Goal: Transaction & Acquisition: Subscribe to service/newsletter

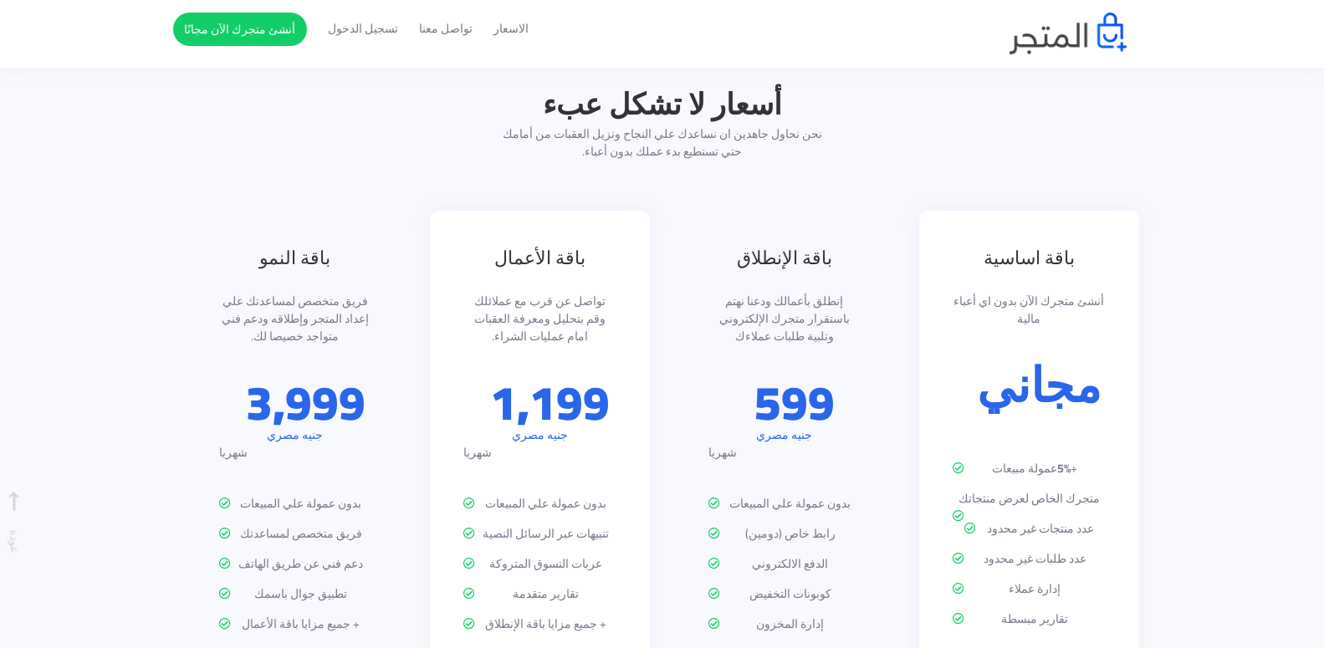
scroll to position [1908, 0]
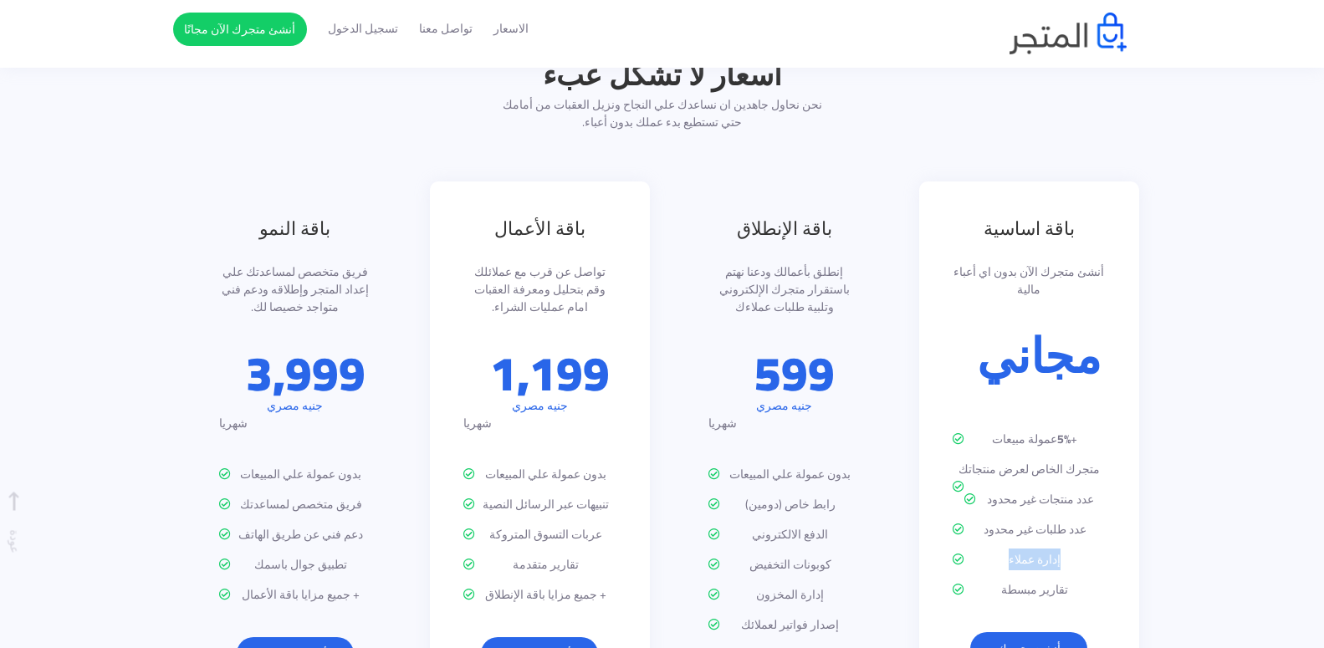
drag, startPoint x: 1042, startPoint y: 500, endPoint x: 1006, endPoint y: 502, distance: 36.0
click at [1006, 551] on p "إدارة عملاء" at bounding box center [1029, 560] width 153 height 18
click at [1212, 422] on section "أسعار لا تشكل عبء نحن نحاول جاهدين ان نساعدك علي النجاح ونزيل العقبات من أمامك …" at bounding box center [662, 394] width 1324 height 850
click at [1069, 332] on p "مجاني" at bounding box center [1039, 356] width 125 height 48
click at [1031, 632] on link "أنشئ متجرك" at bounding box center [1028, 648] width 117 height 33
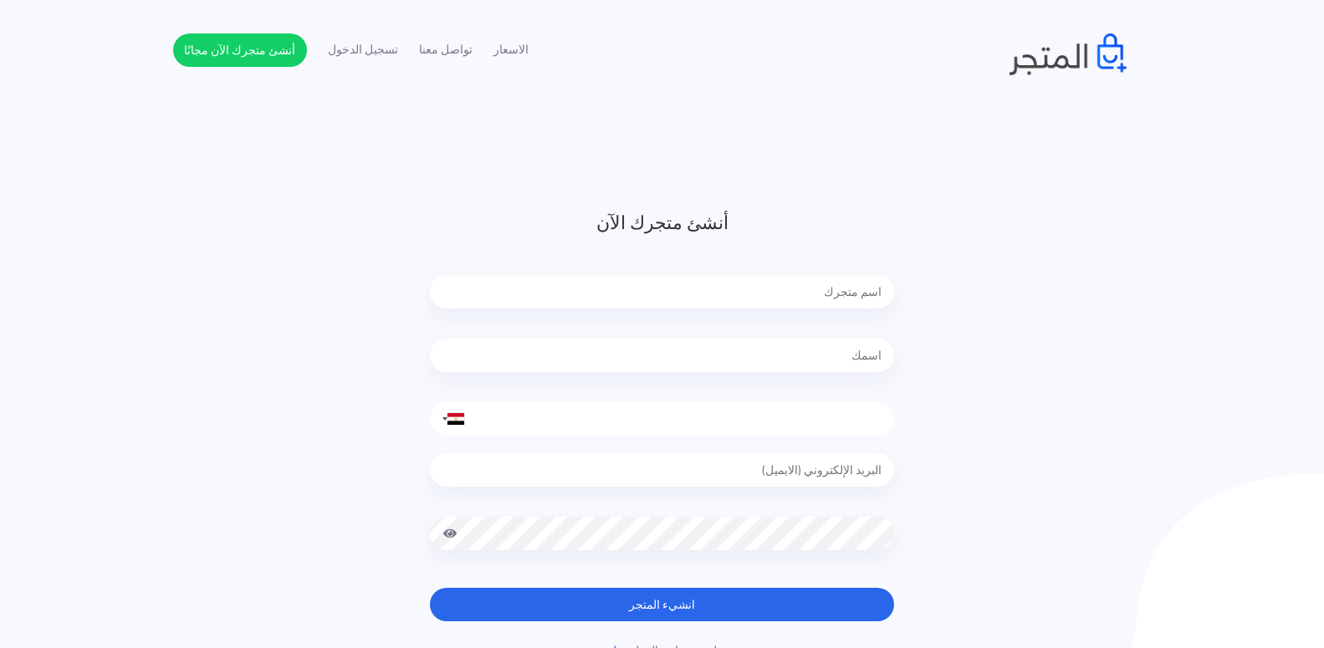
click at [828, 294] on input "text" at bounding box center [662, 291] width 464 height 33
type input "ٍ"
type input "Souq-akel"
click at [819, 353] on input "text" at bounding box center [662, 355] width 464 height 33
type input "nader"
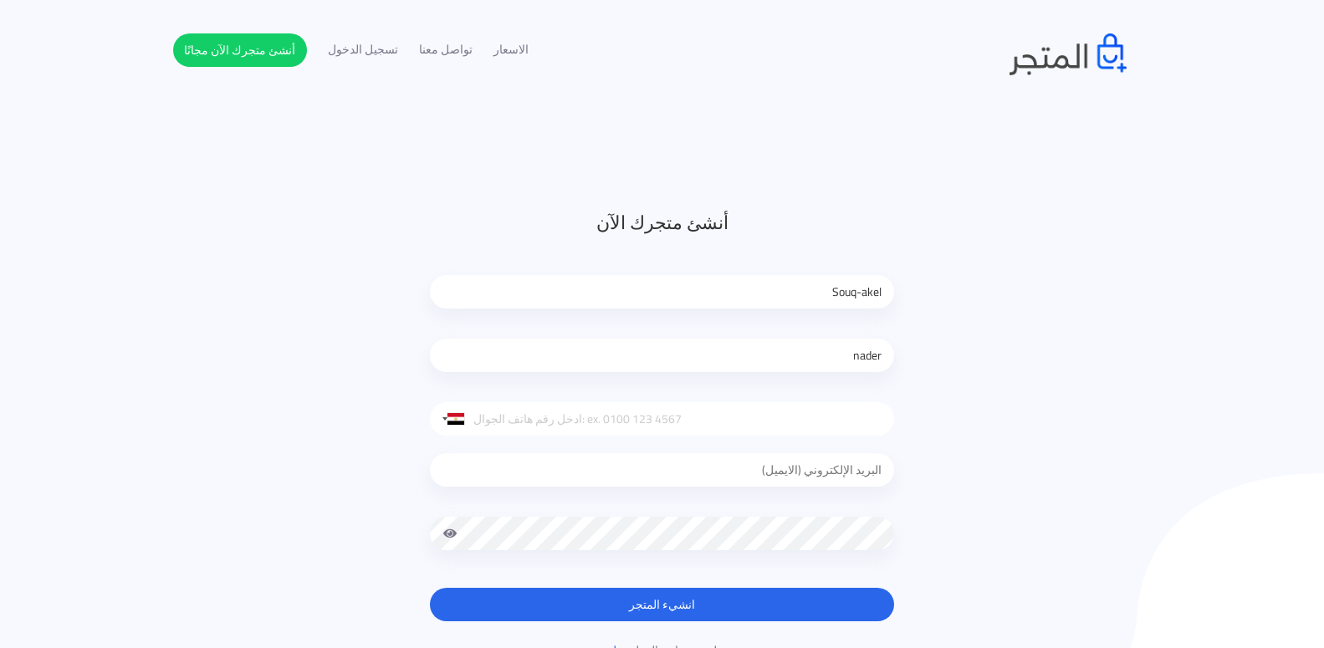
type input "01142459782"
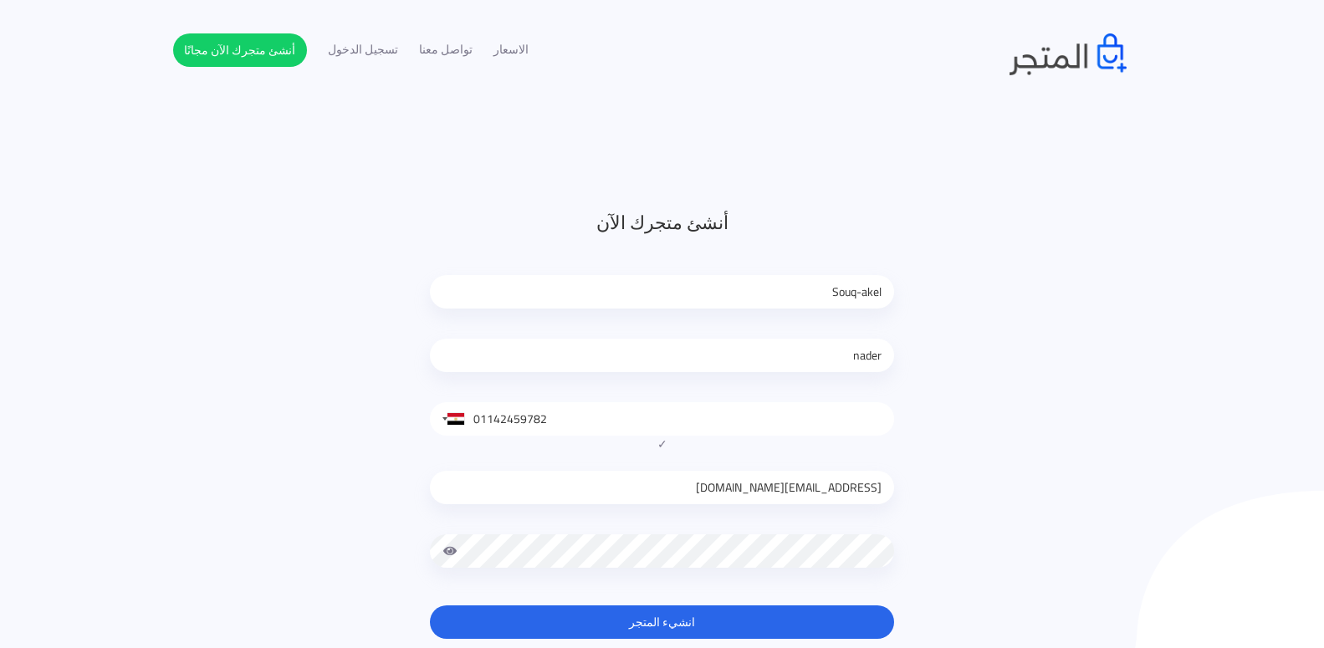
click at [742, 487] on input "islamnader41@gmail.com" at bounding box center [662, 487] width 464 height 33
type input "[EMAIL_ADDRESS][DOMAIN_NAME]"
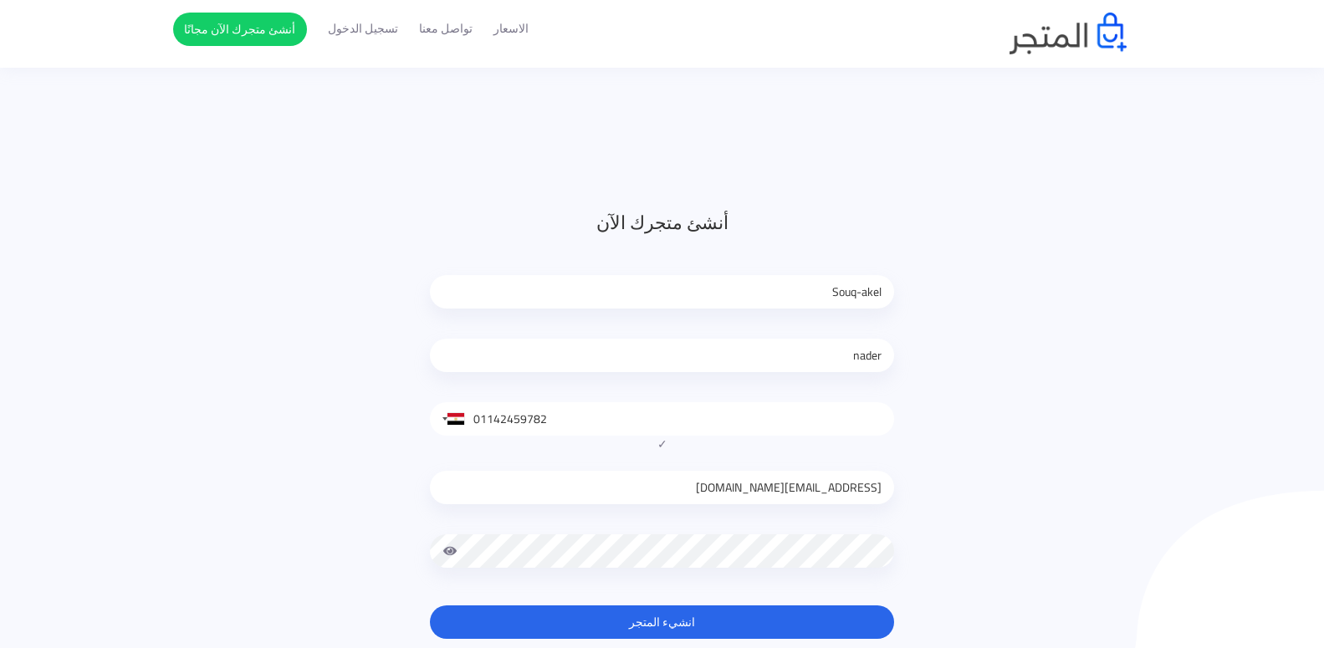
scroll to position [167, 0]
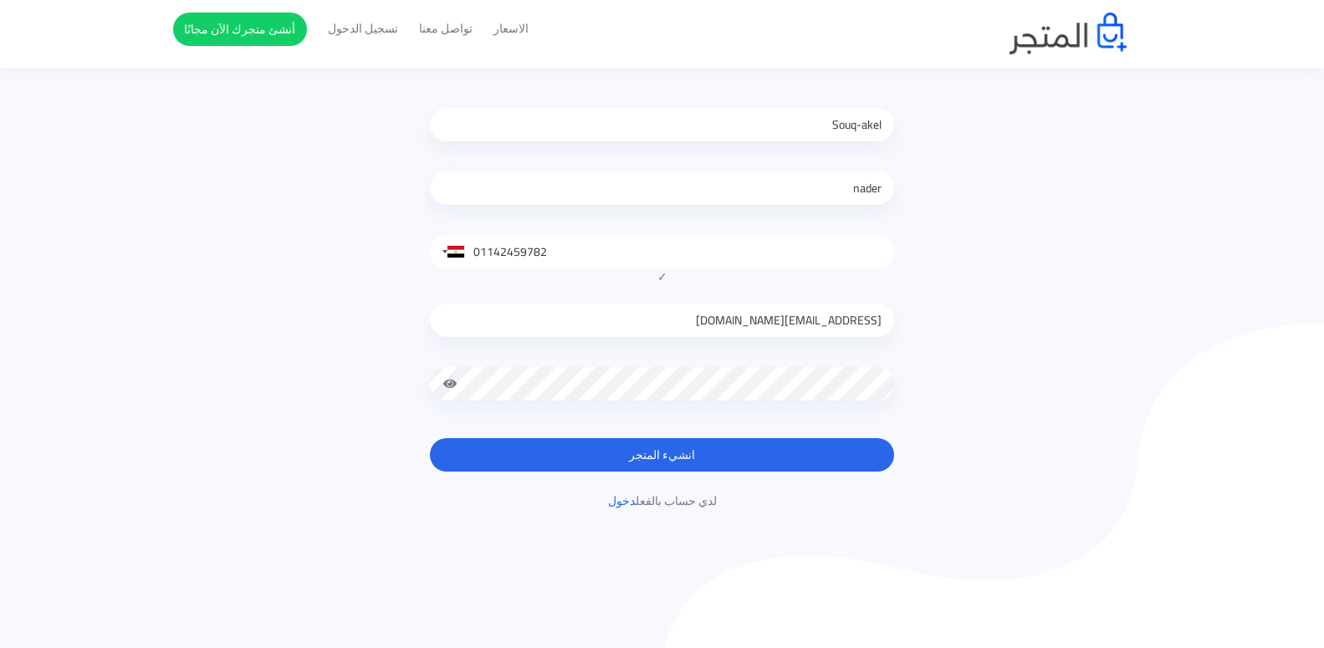
click at [642, 456] on button "انشيء المتجر" at bounding box center [662, 454] width 464 height 33
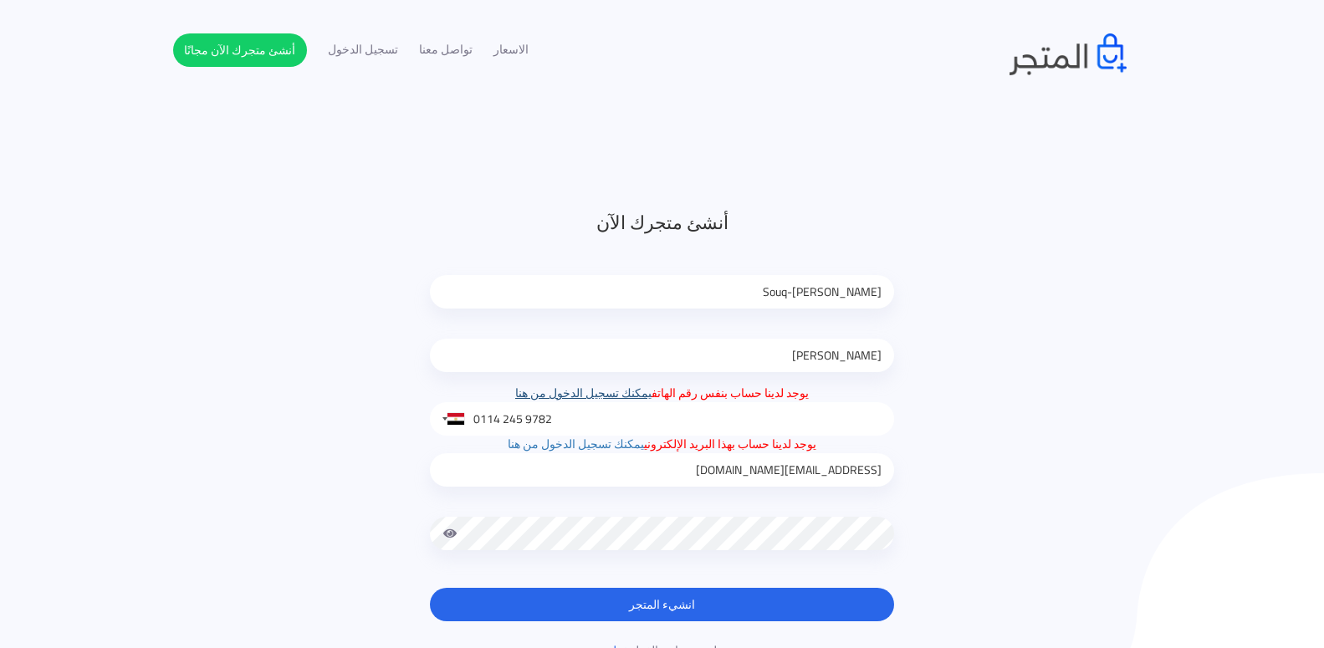
drag, startPoint x: 470, startPoint y: 413, endPoint x: 629, endPoint y: 394, distance: 160.1
click at [624, 394] on div "يوجد لدينا حساب بنفس رقم الهاتف يمكنك تسجيل الدخول من هنا [GEOGRAPHIC_DATA] +1 …" at bounding box center [662, 410] width 464 height 51
type input "[PHONE_NUMBER]"
type input "[PERSON_NAME]"
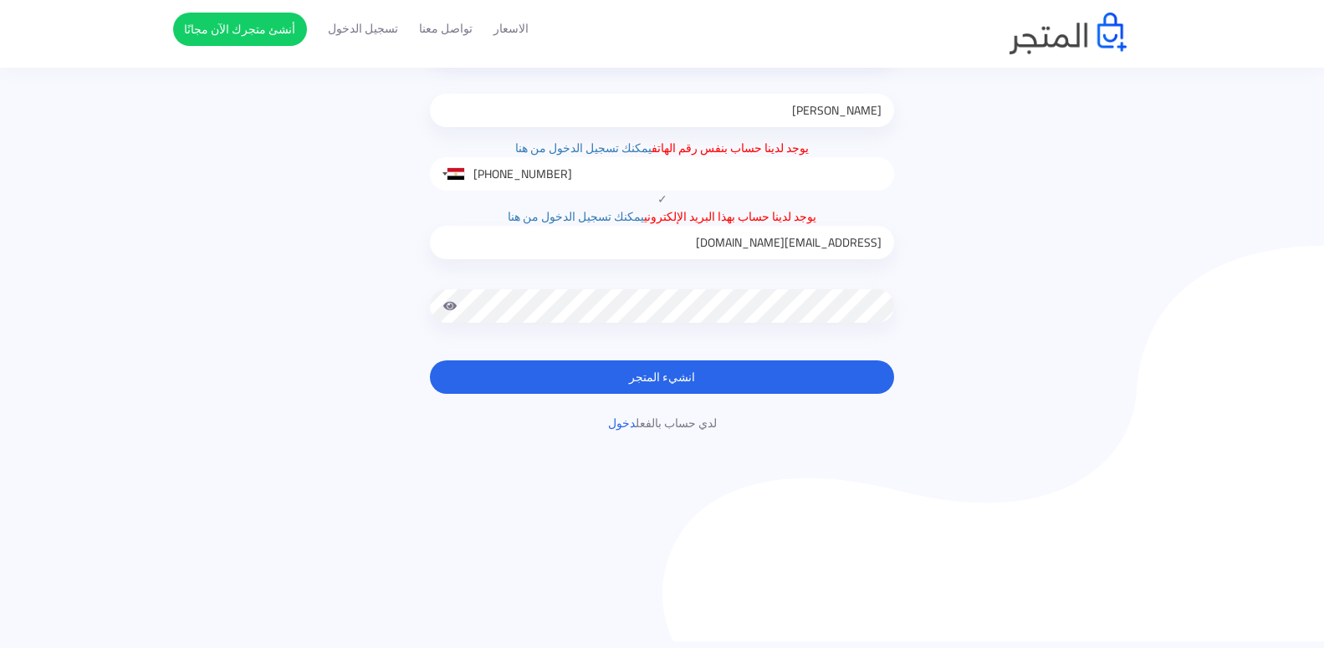
scroll to position [251, 0]
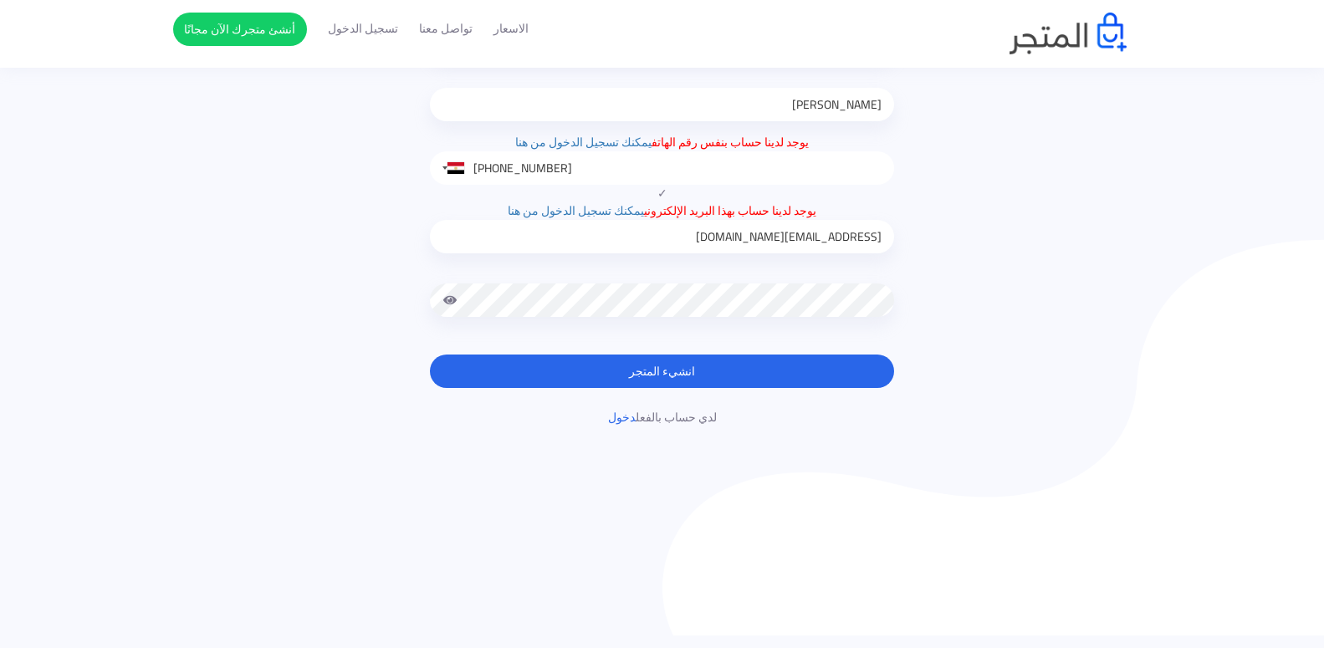
click at [763, 375] on button "انشيء المتجر" at bounding box center [662, 371] width 464 height 33
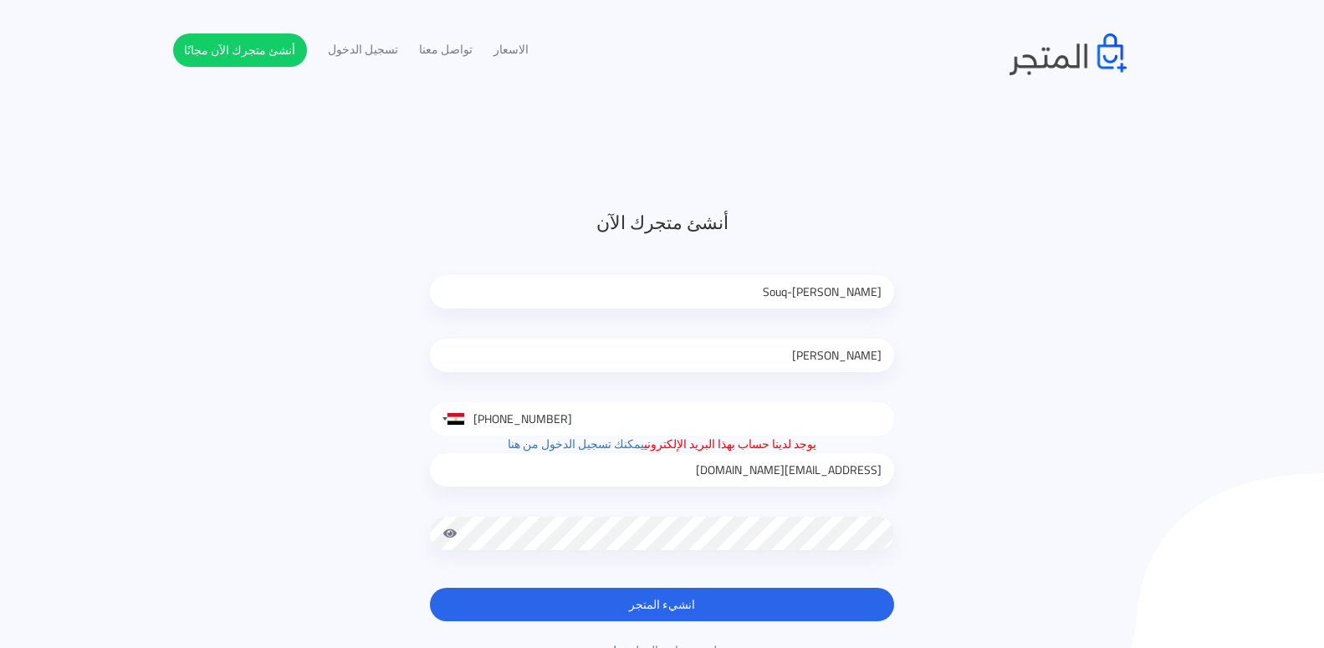
type input "0106 512 9450"
